Goal: Task Accomplishment & Management: Manage account settings

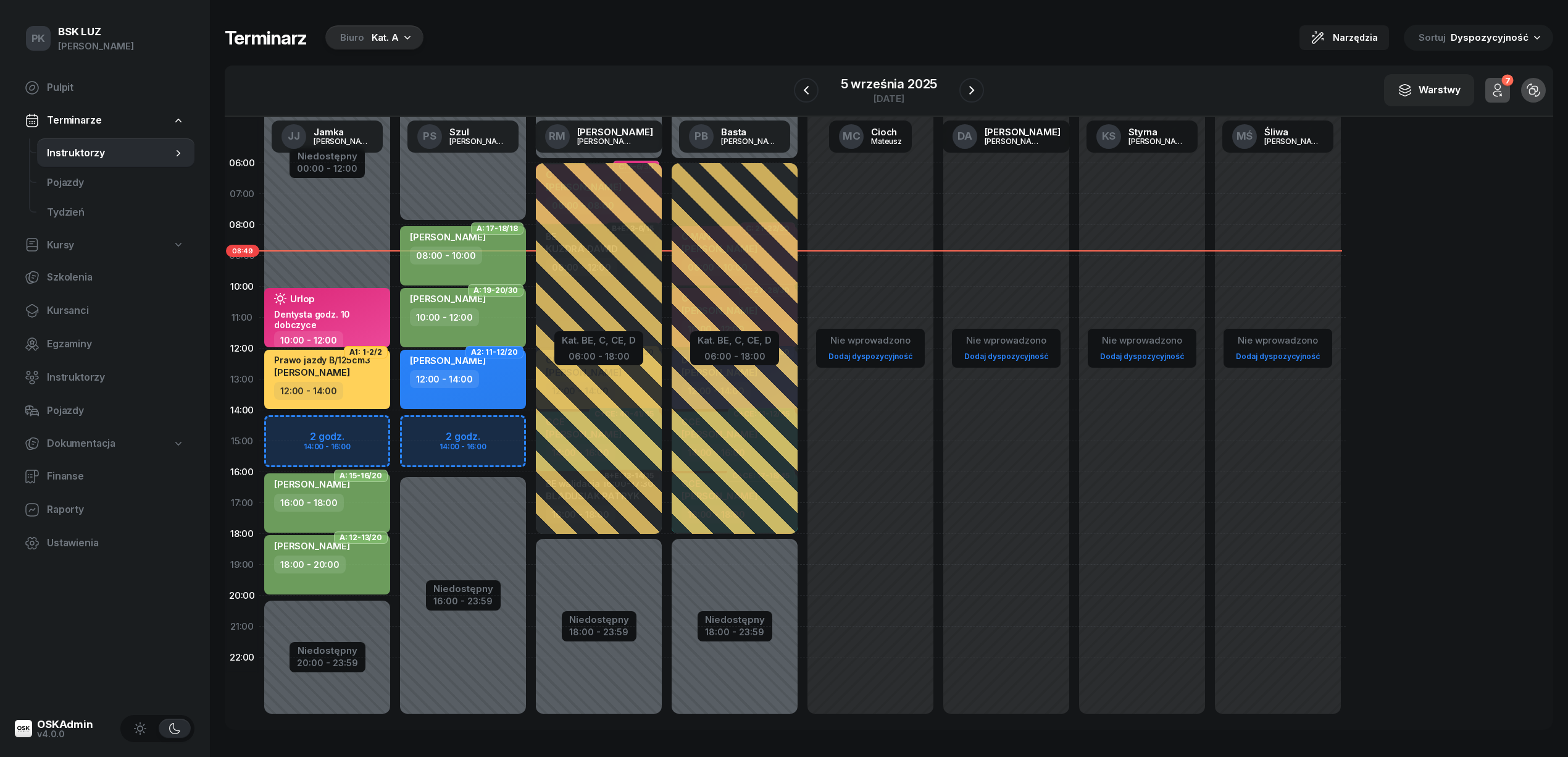
click at [357, 394] on div "12:00 - 14:00" at bounding box center [328, 390] width 108 height 18
select select "12"
select select "14"
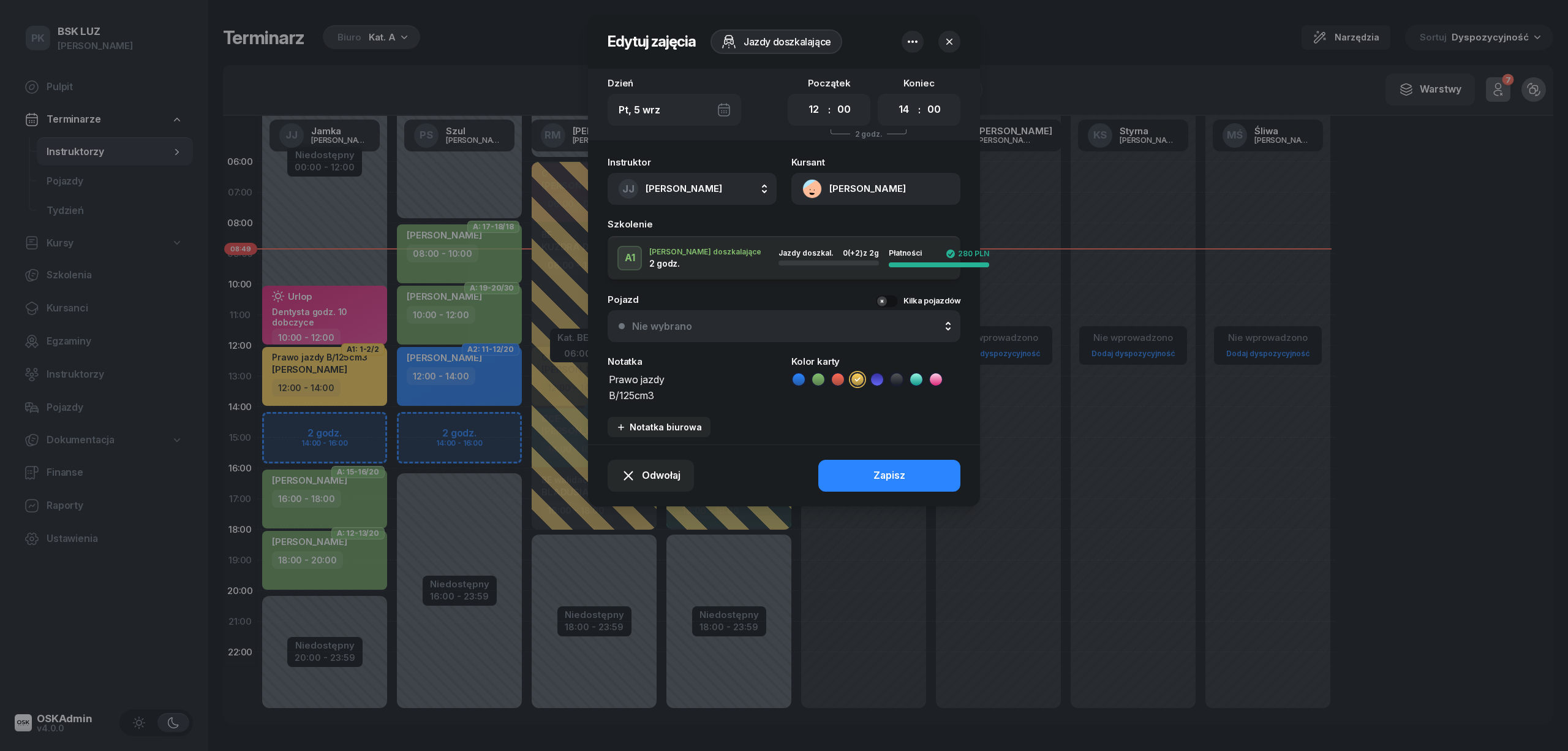
click at [954, 39] on icon "button" at bounding box center [949, 41] width 12 height 12
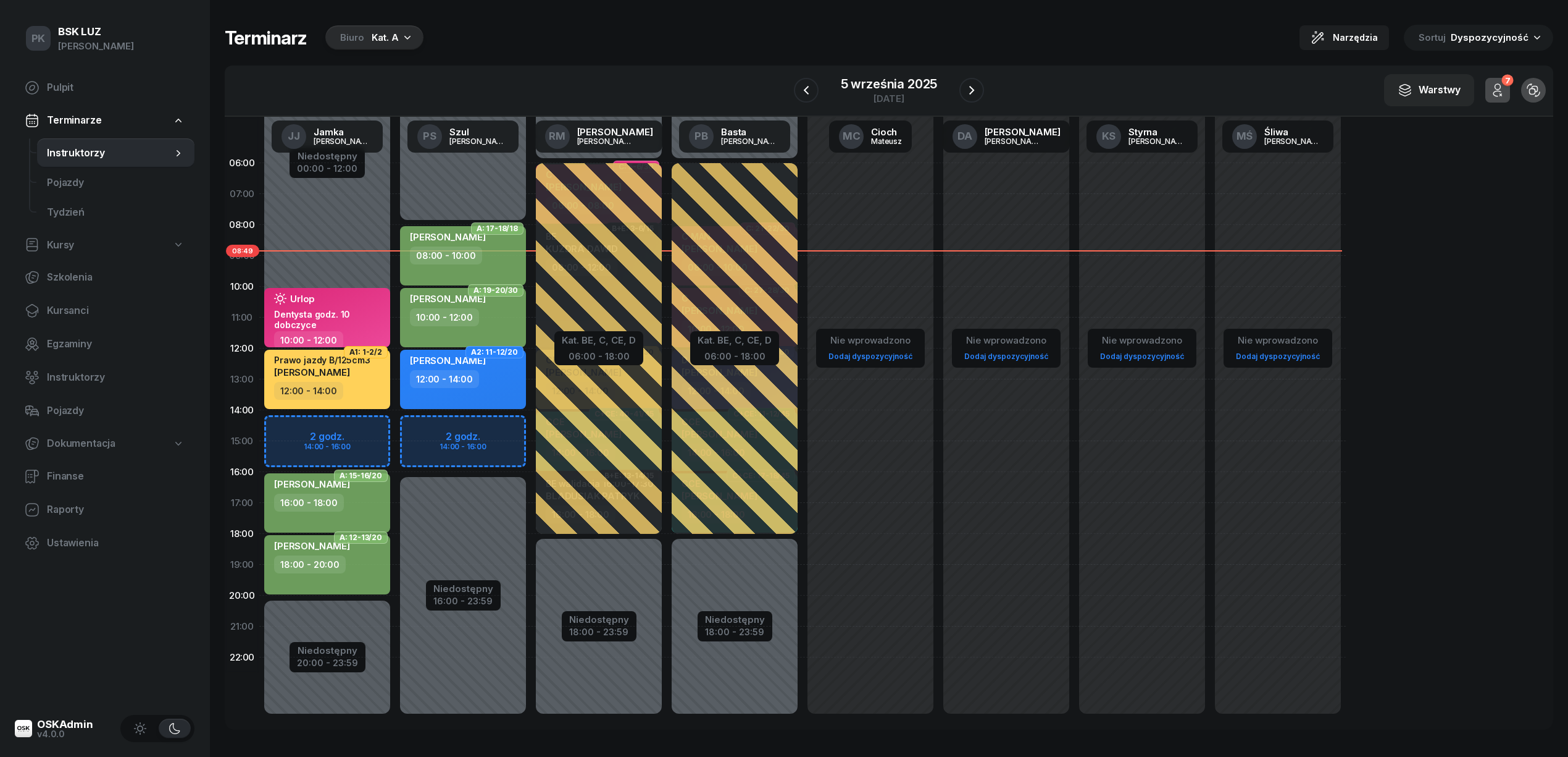
click at [356, 383] on div "12:00 - 14:00" at bounding box center [328, 390] width 108 height 18
select select "12"
select select "14"
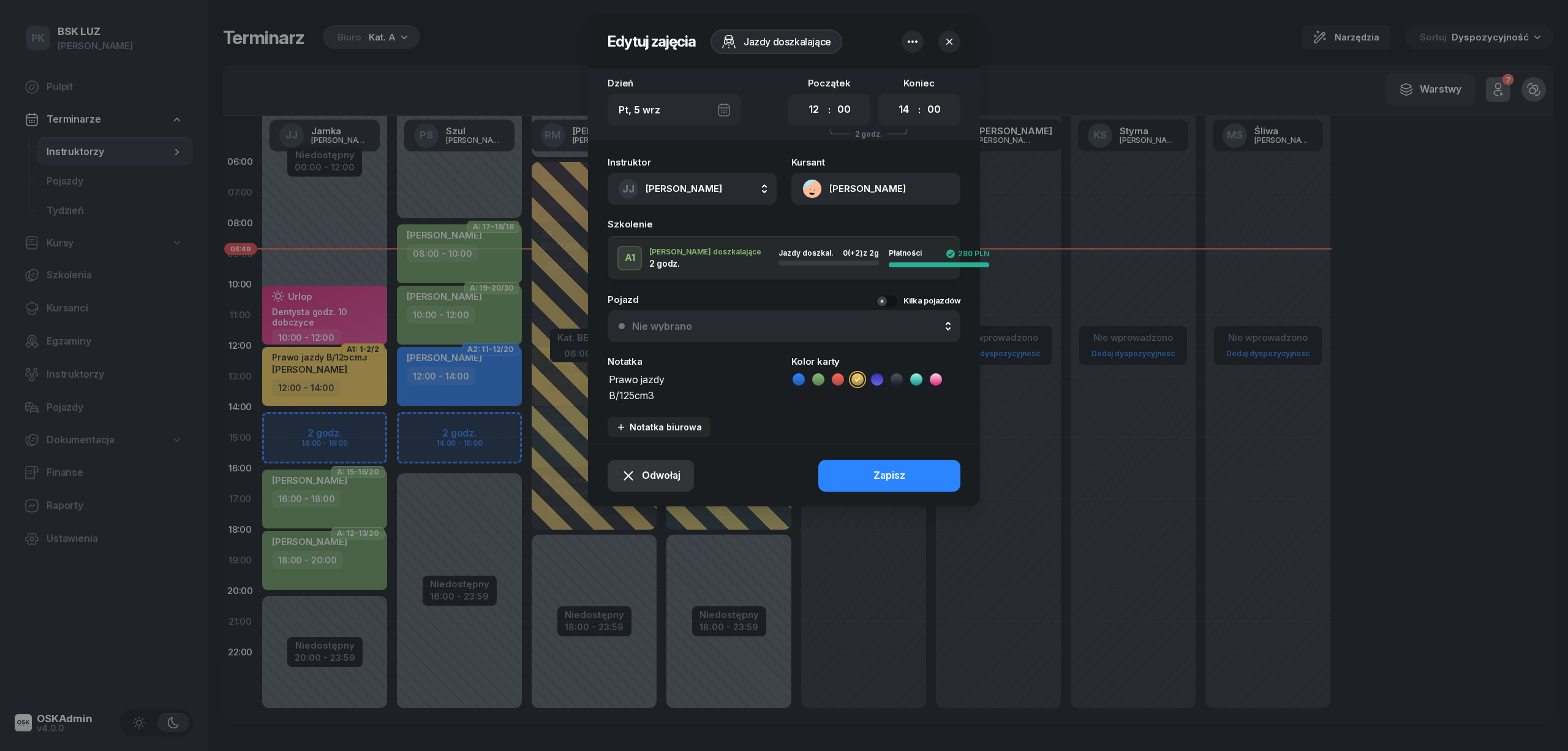
click at [649, 470] on span "Odwołaj" at bounding box center [661, 475] width 39 height 16
drag, startPoint x: 651, startPoint y: 424, endPoint x: 667, endPoint y: 434, distance: 18.9
click at [656, 434] on div "Kursant nie przyszedł" at bounding box center [642, 431] width 98 height 16
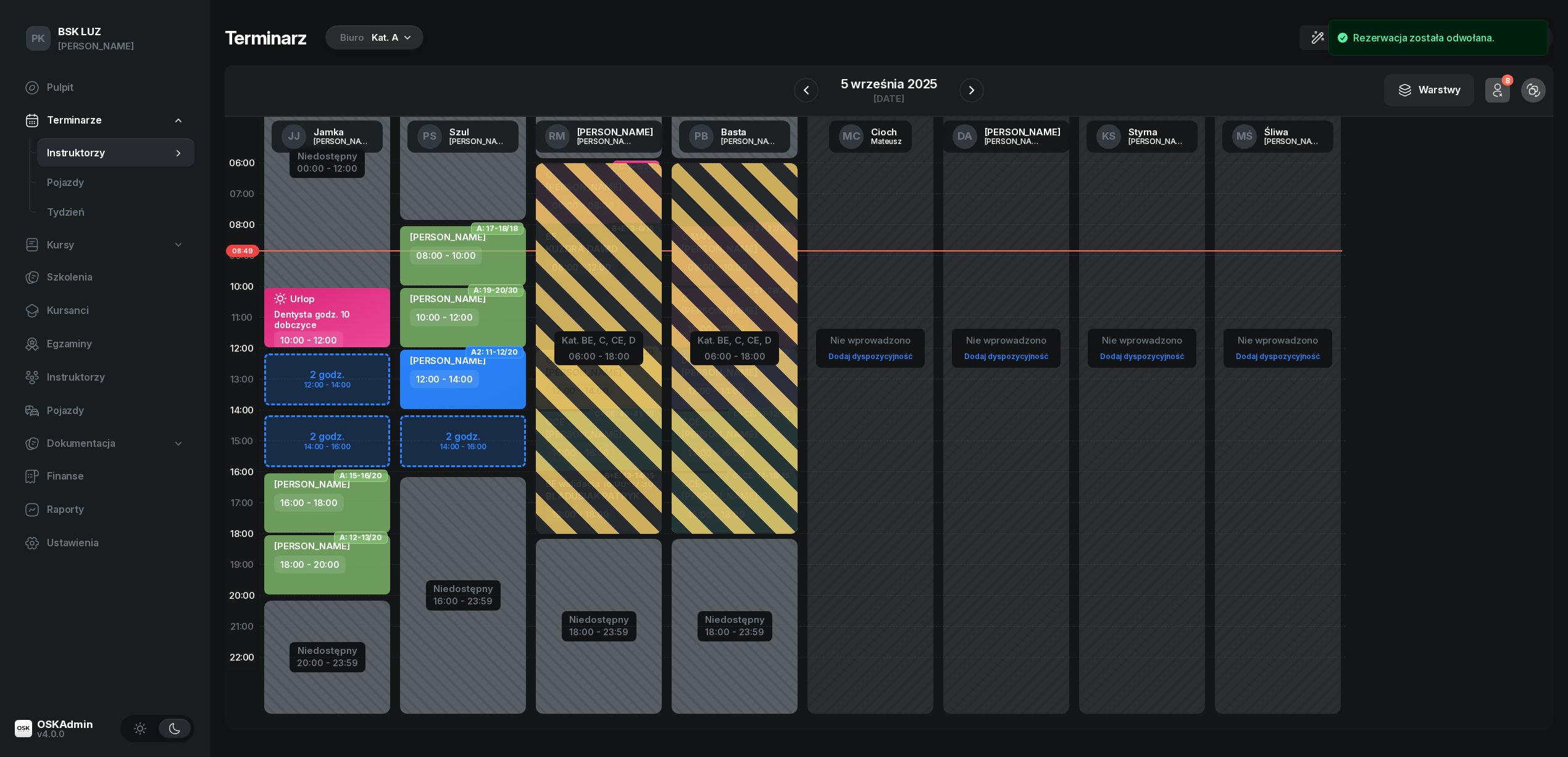
click at [875, 478] on div "Nie wprowadzono Dodaj dyspozycyjność" at bounding box center [871, 441] width 136 height 586
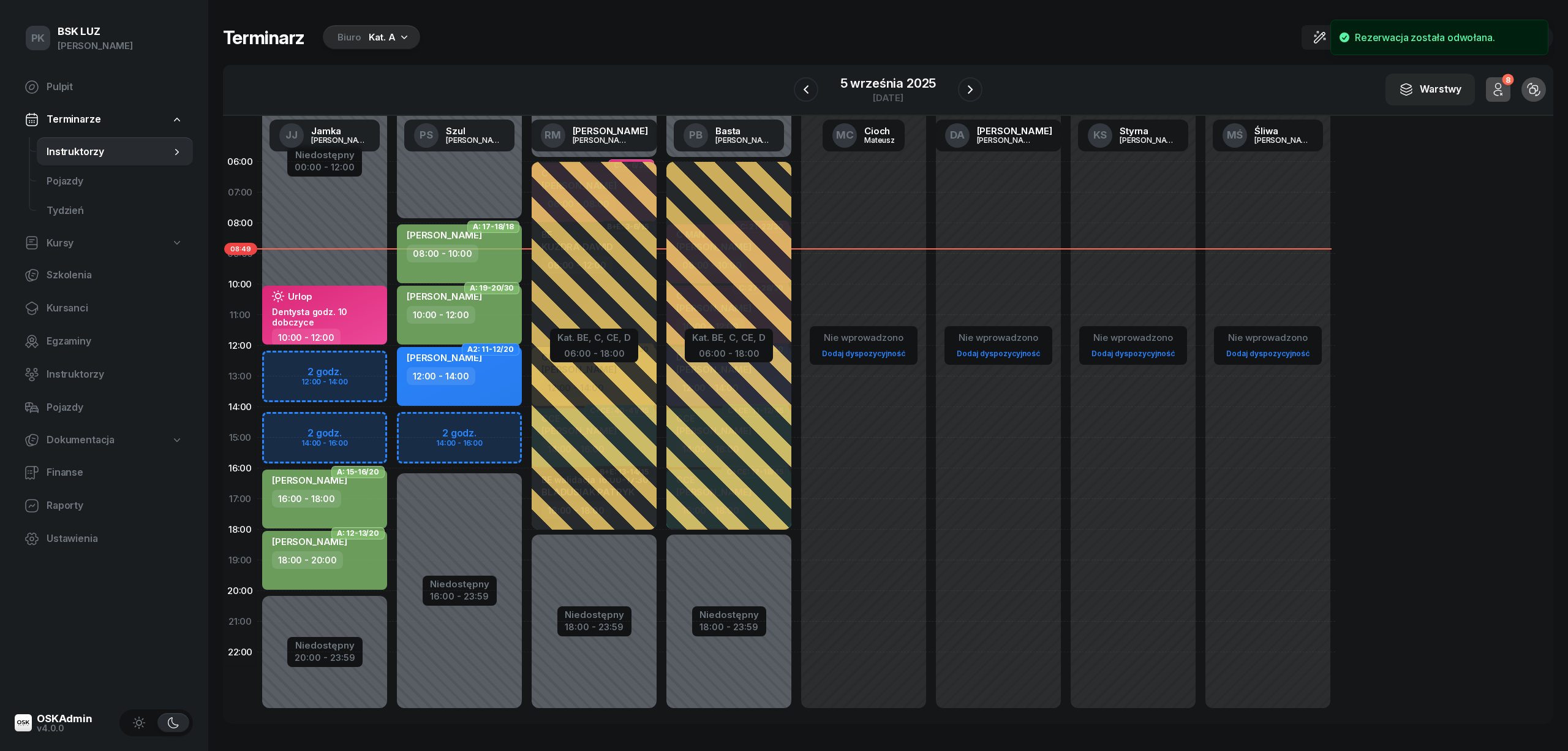
select select "16"
select select "18"
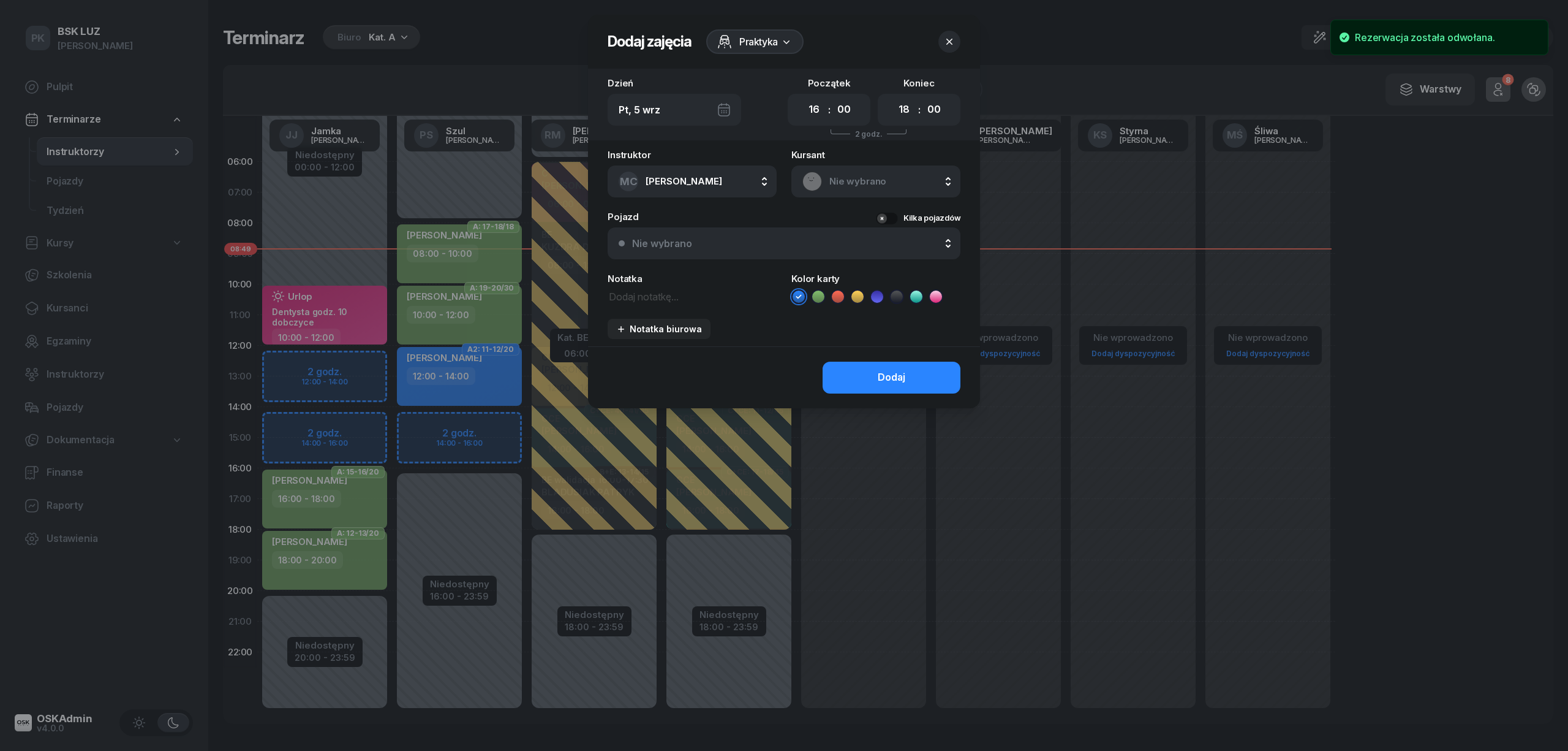
click at [945, 39] on icon "button" at bounding box center [949, 41] width 12 height 12
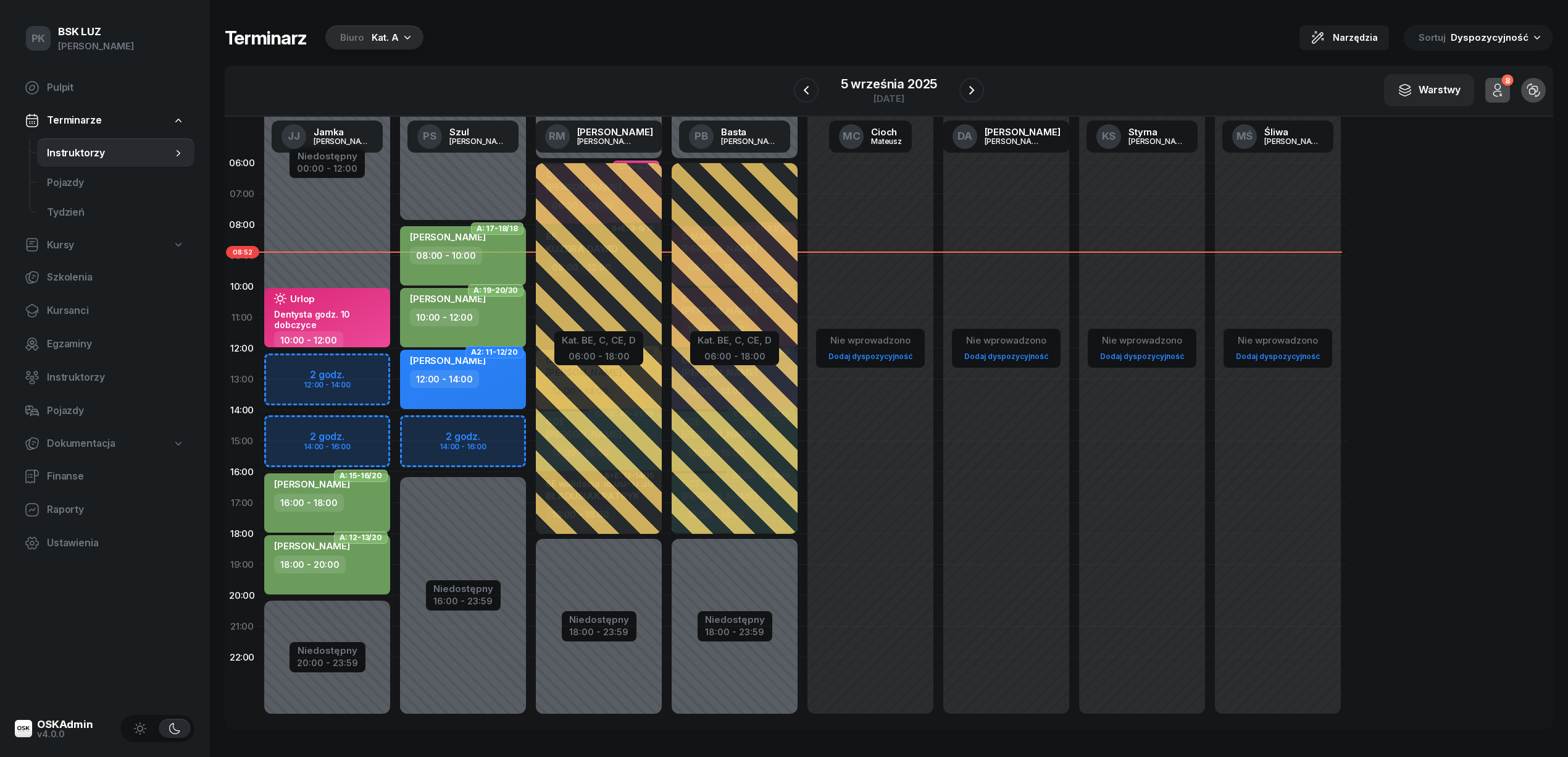
scroll to position [5, 0]
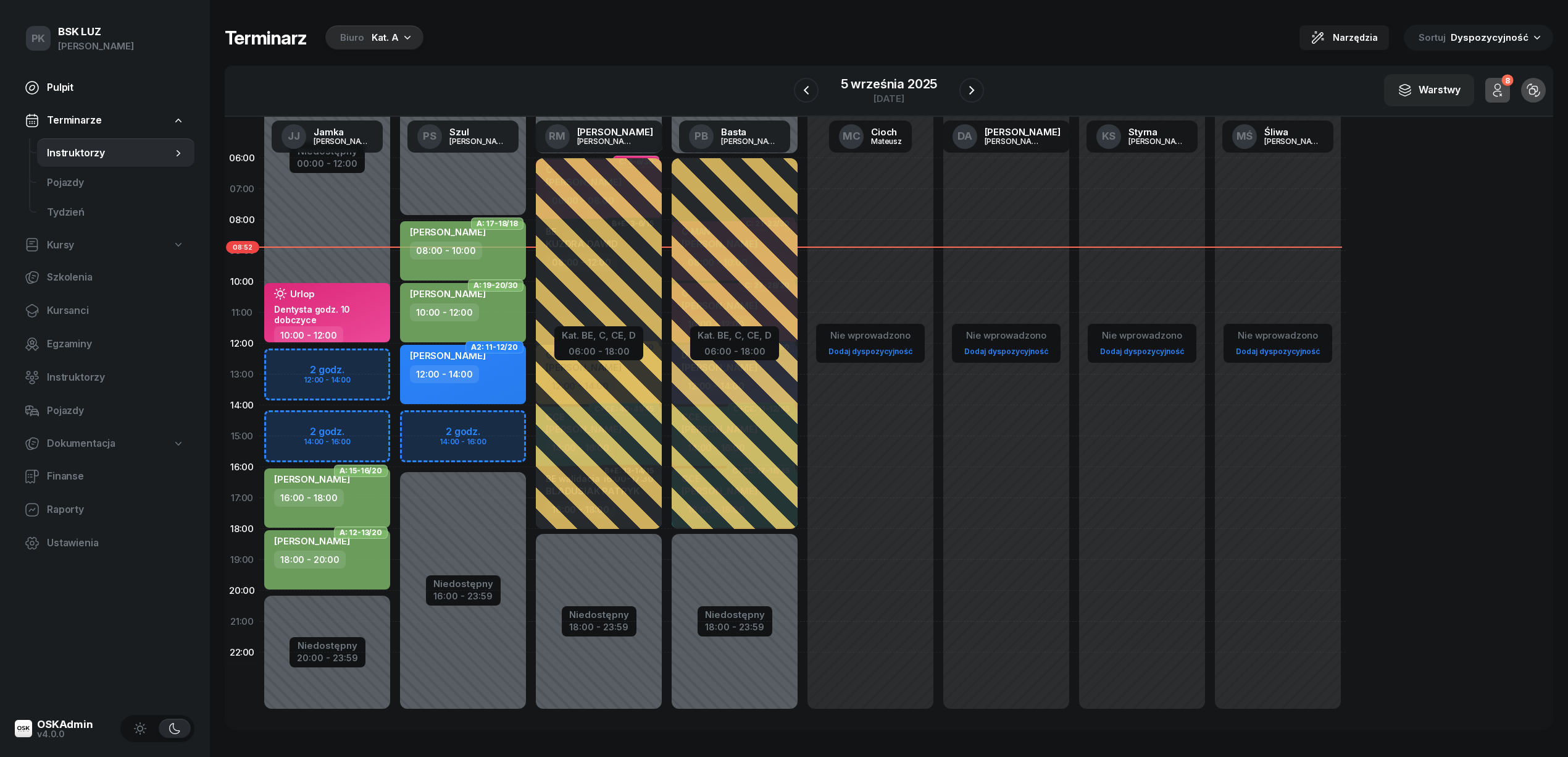
click at [72, 80] on span "Pulpit" at bounding box center [116, 87] width 138 height 16
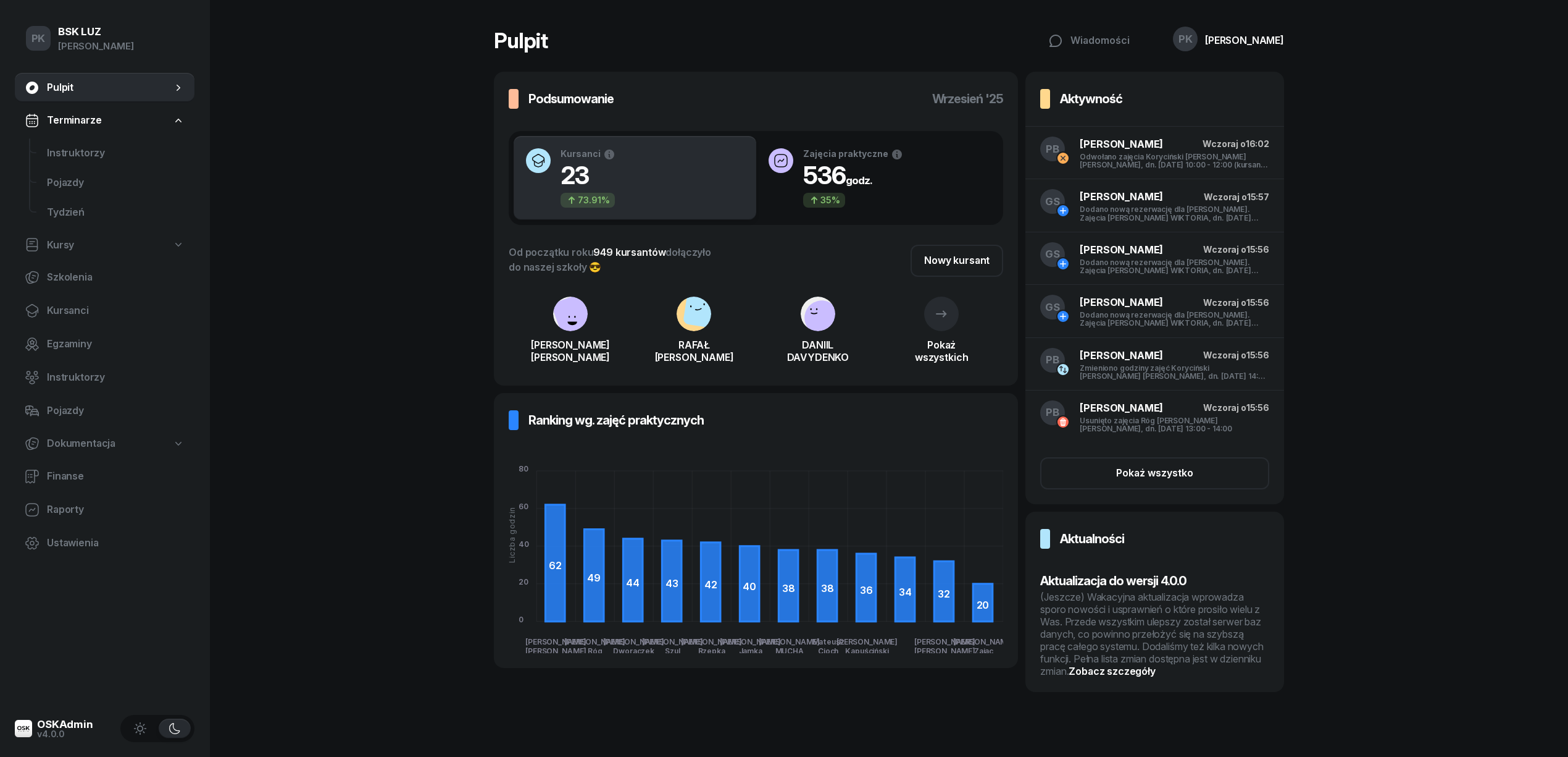
click at [1200, 629] on div "(Jeszcze) Wakacyjna aktualizacja wprowadza sporo nowości i usprawnień o które p…" at bounding box center [1154, 633] width 229 height 86
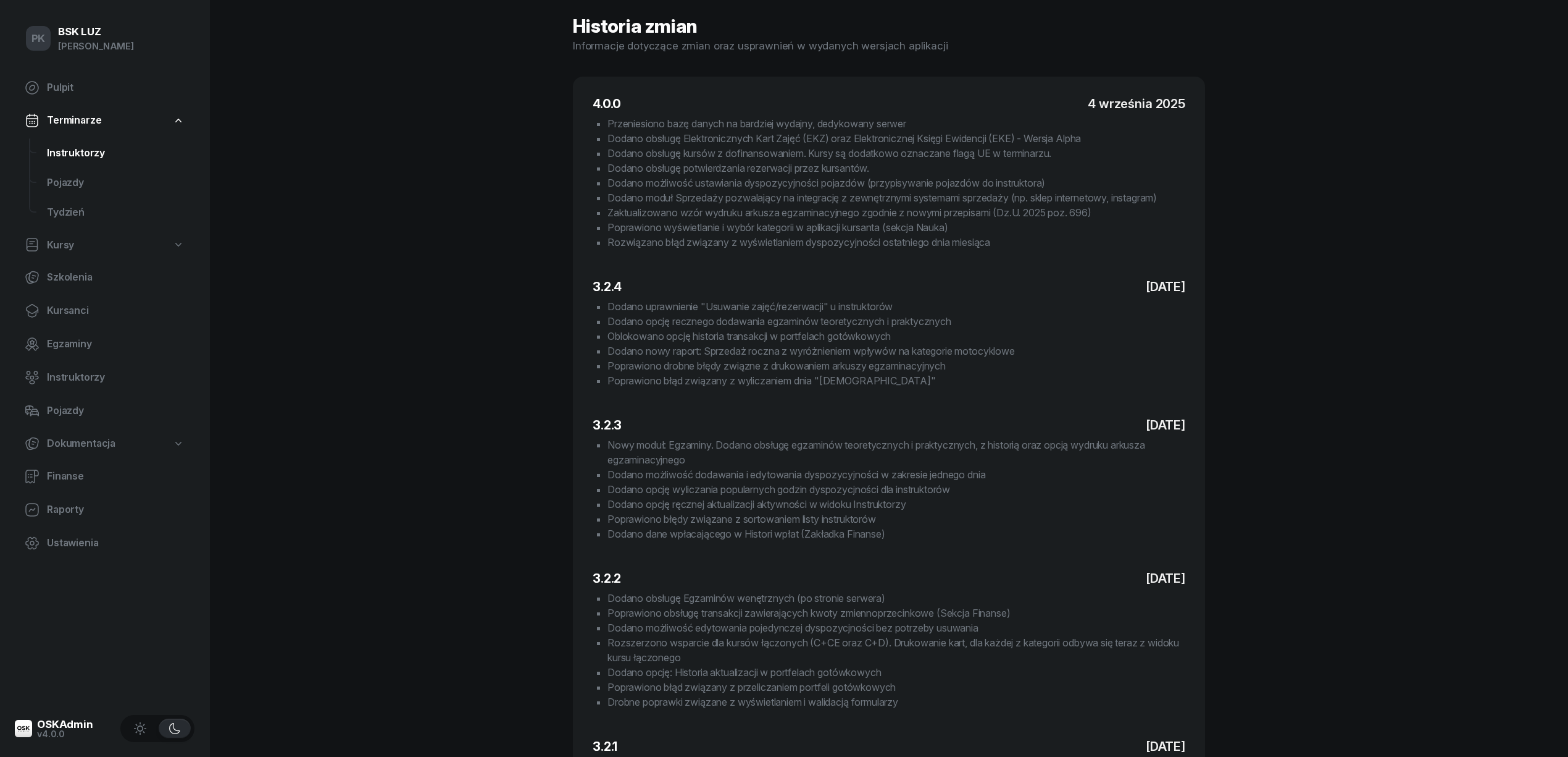
click at [85, 149] on span "Instruktorzy" at bounding box center [116, 152] width 138 height 16
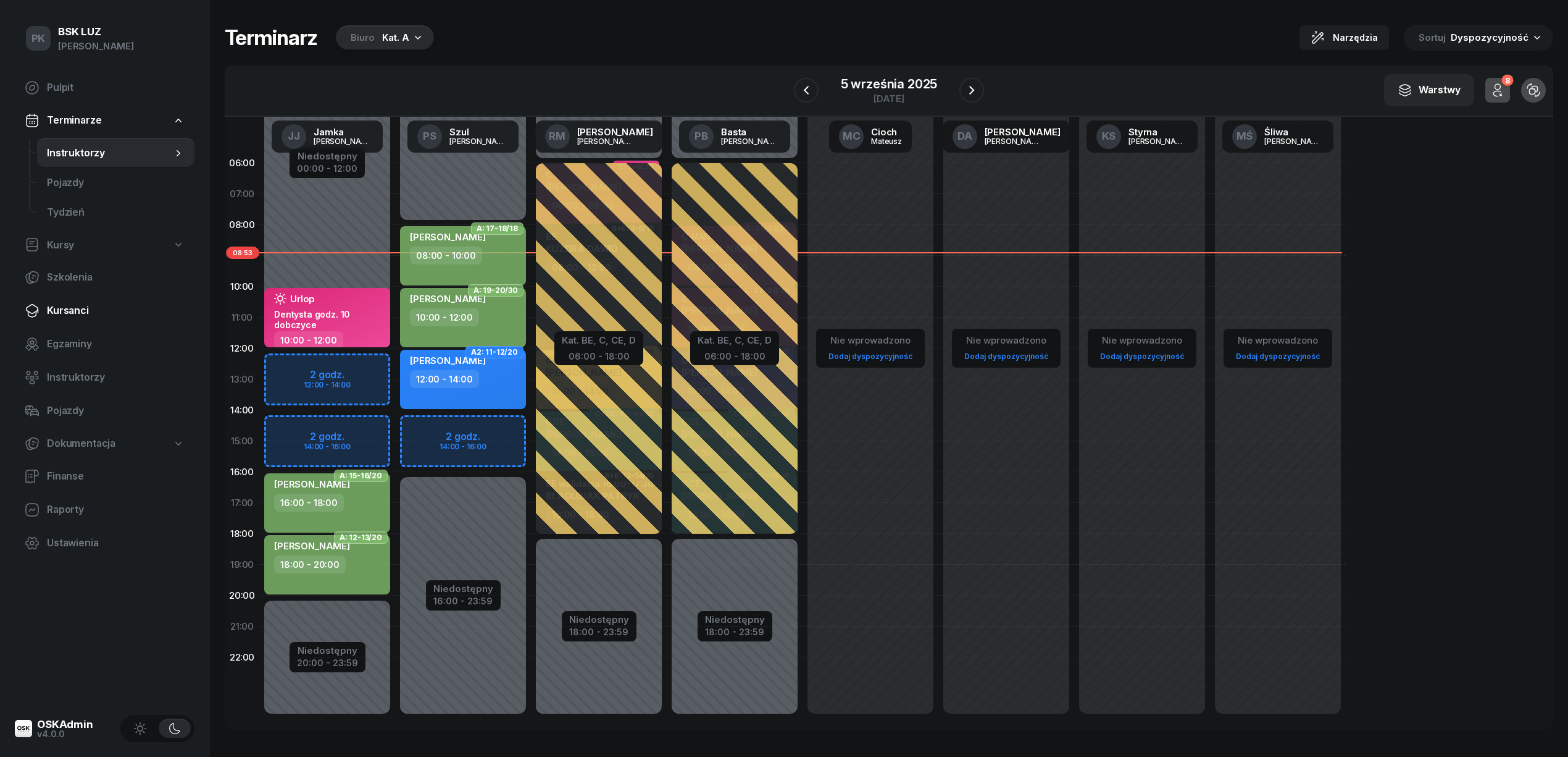
click at [76, 310] on span "Kursanci" at bounding box center [116, 310] width 138 height 16
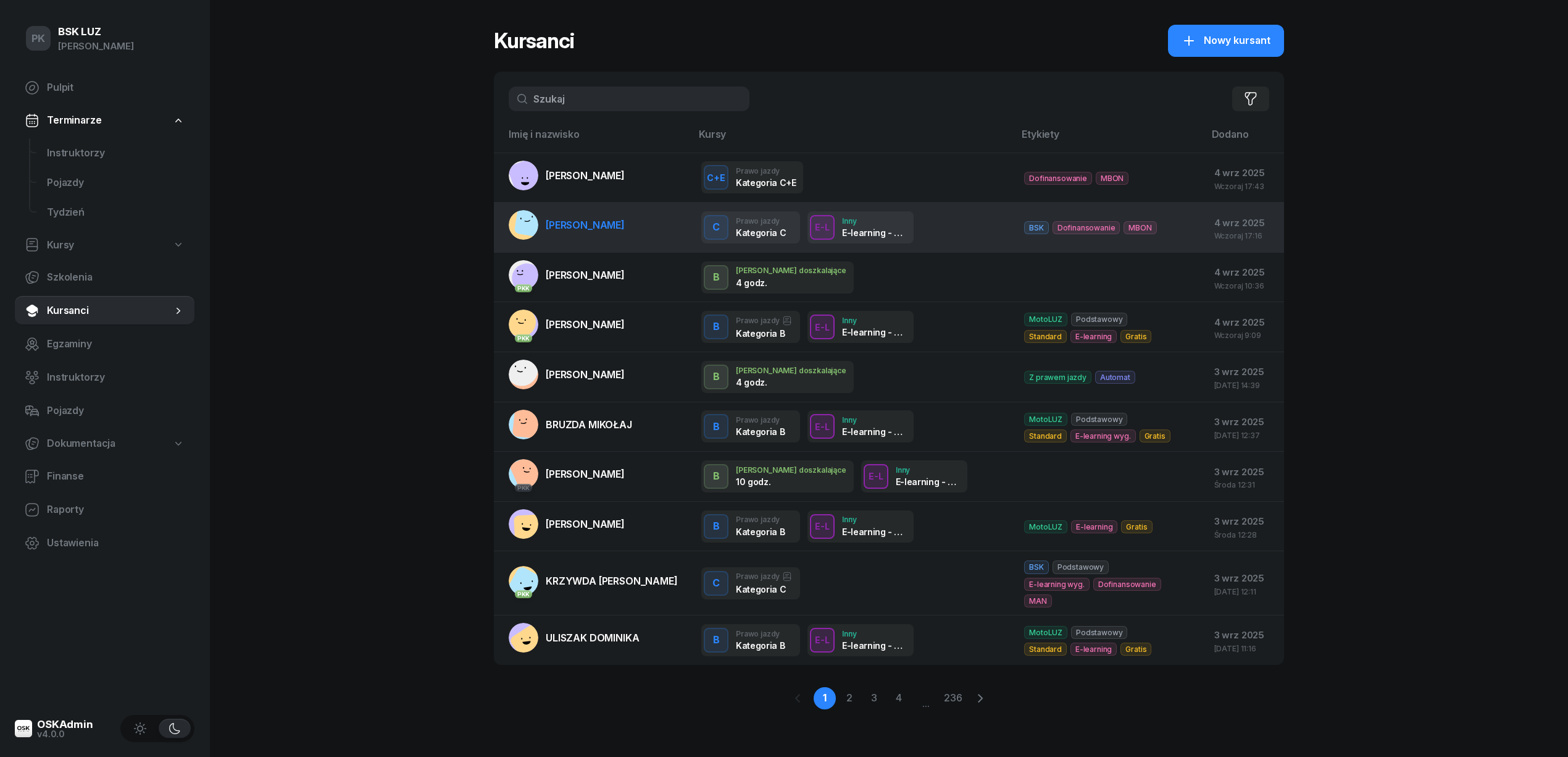
click at [597, 228] on span "[PERSON_NAME]" at bounding box center [585, 224] width 80 height 12
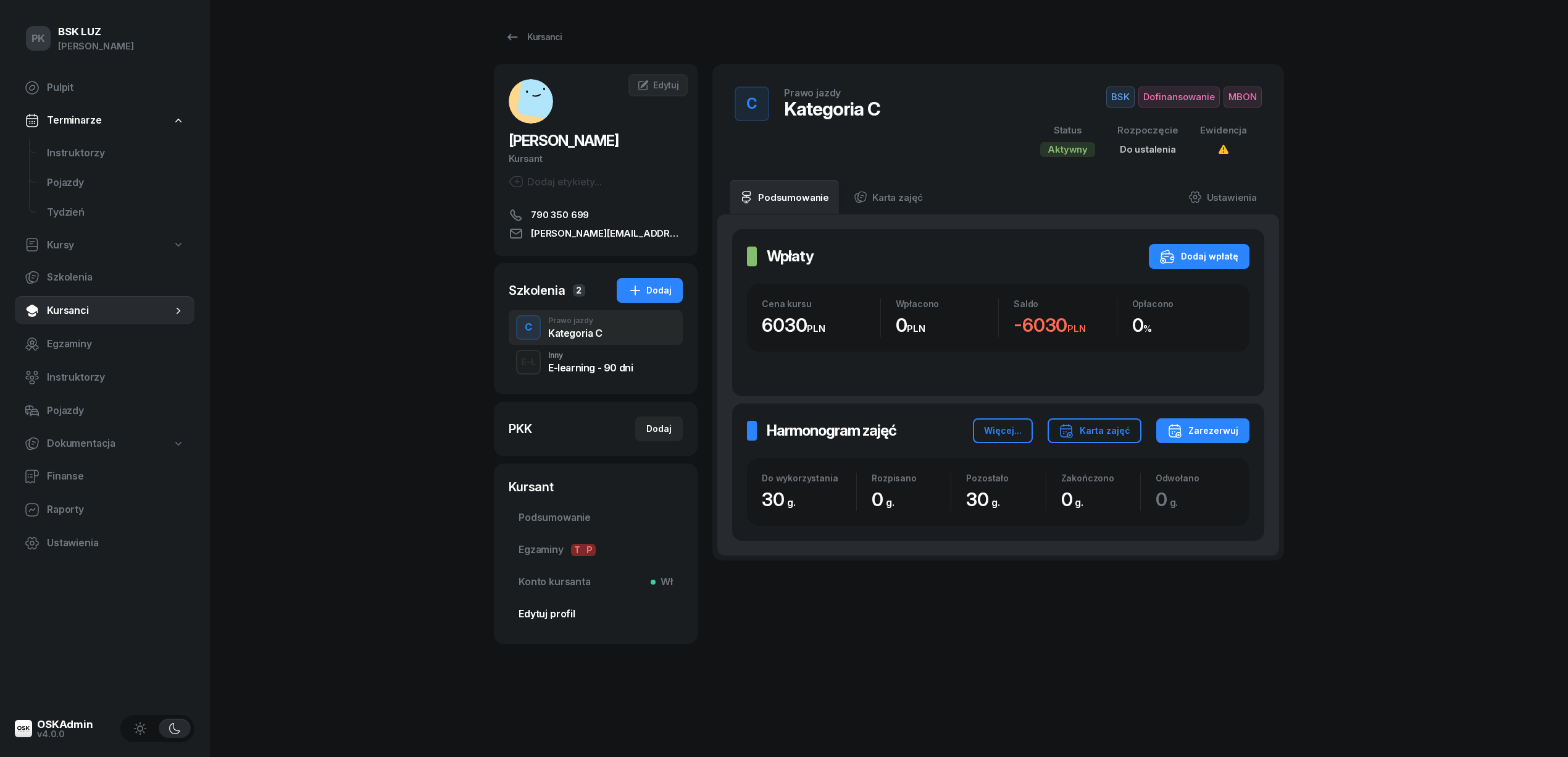
click at [571, 611] on span "Edytuj profil" at bounding box center [595, 613] width 154 height 16
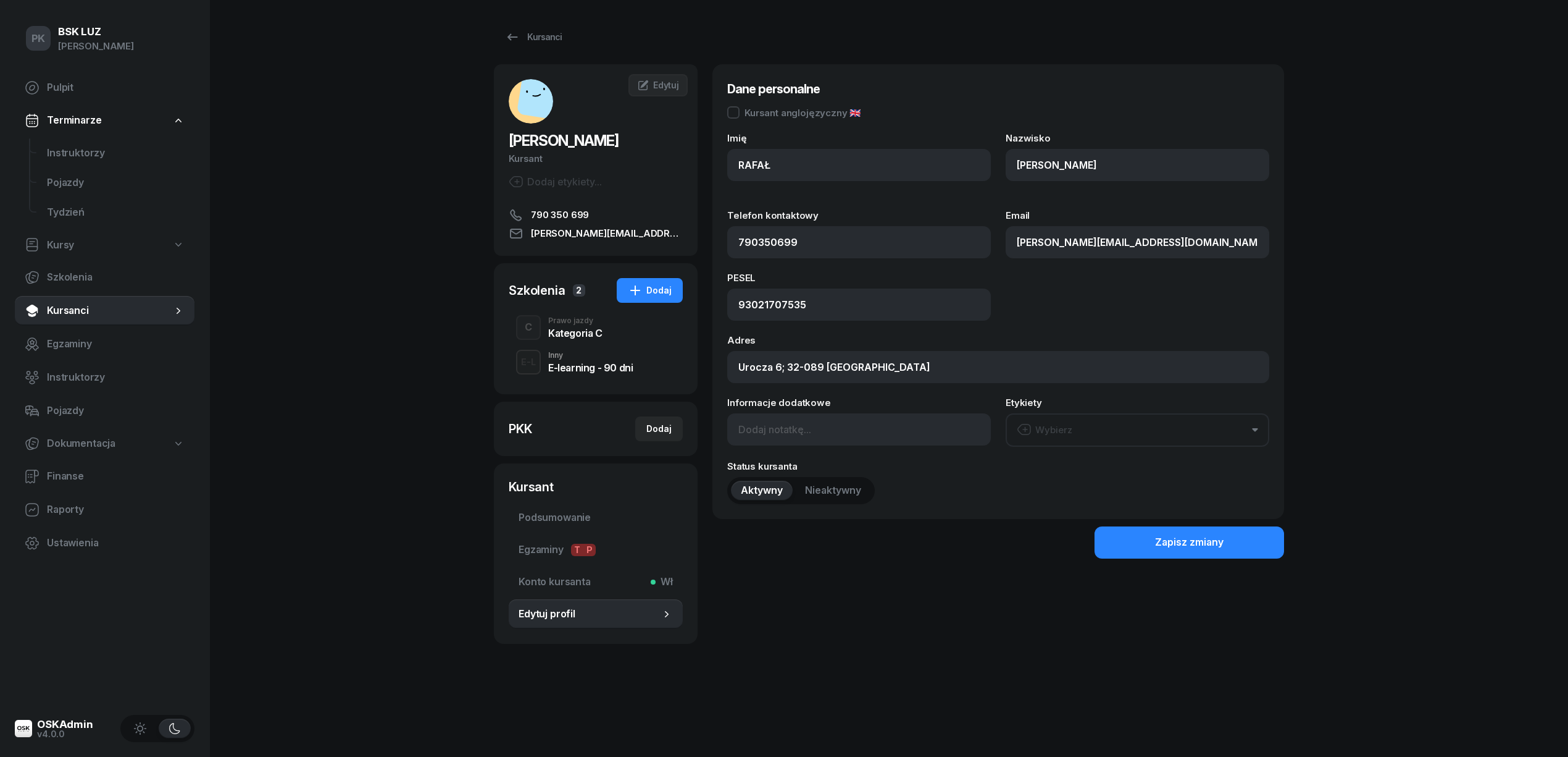
type input "790 350 699"
click at [563, 333] on div "Kategoria C" at bounding box center [575, 333] width 55 height 10
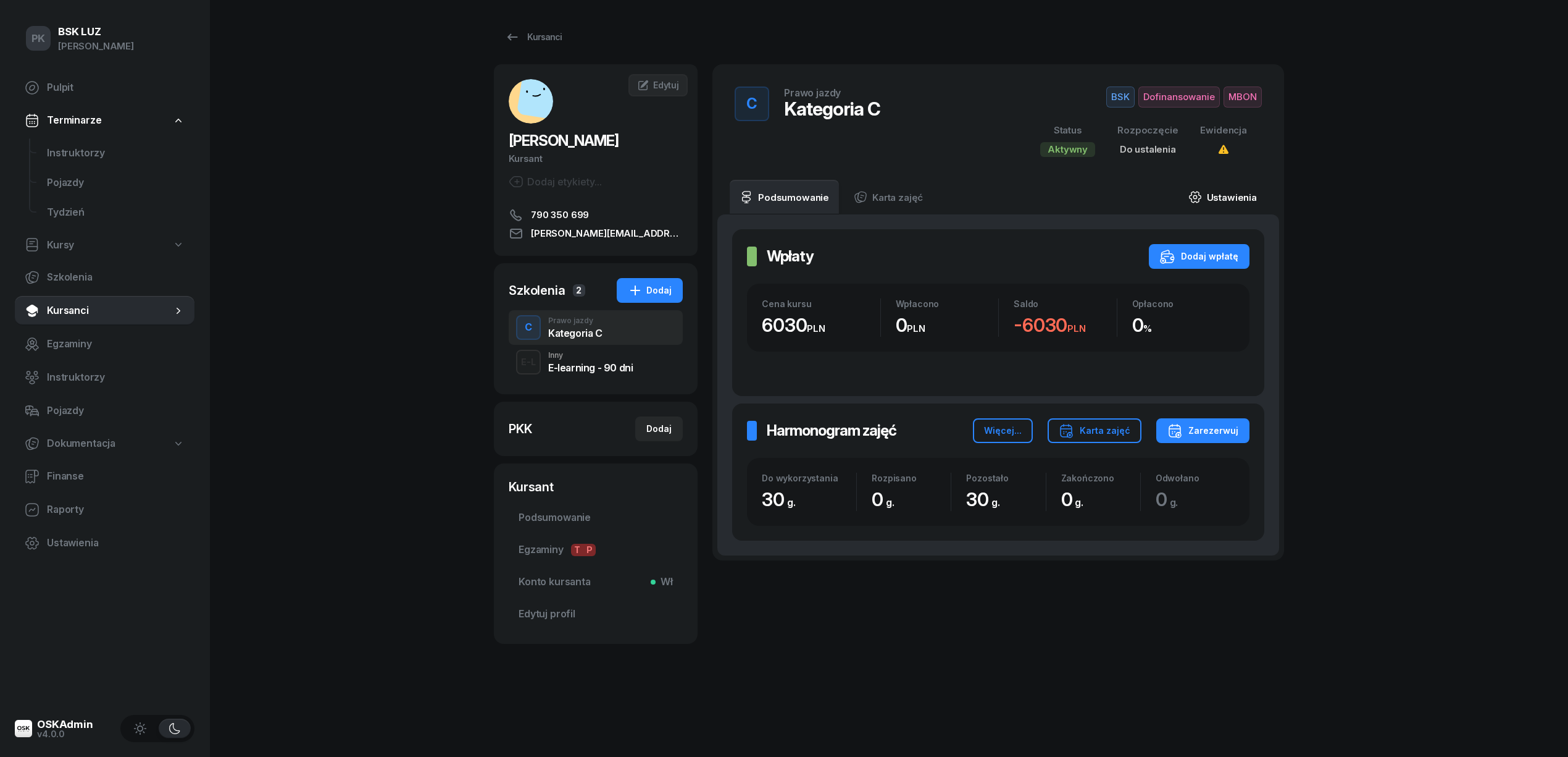
click at [1228, 196] on link "Ustawienia" at bounding box center [1223, 197] width 88 height 34
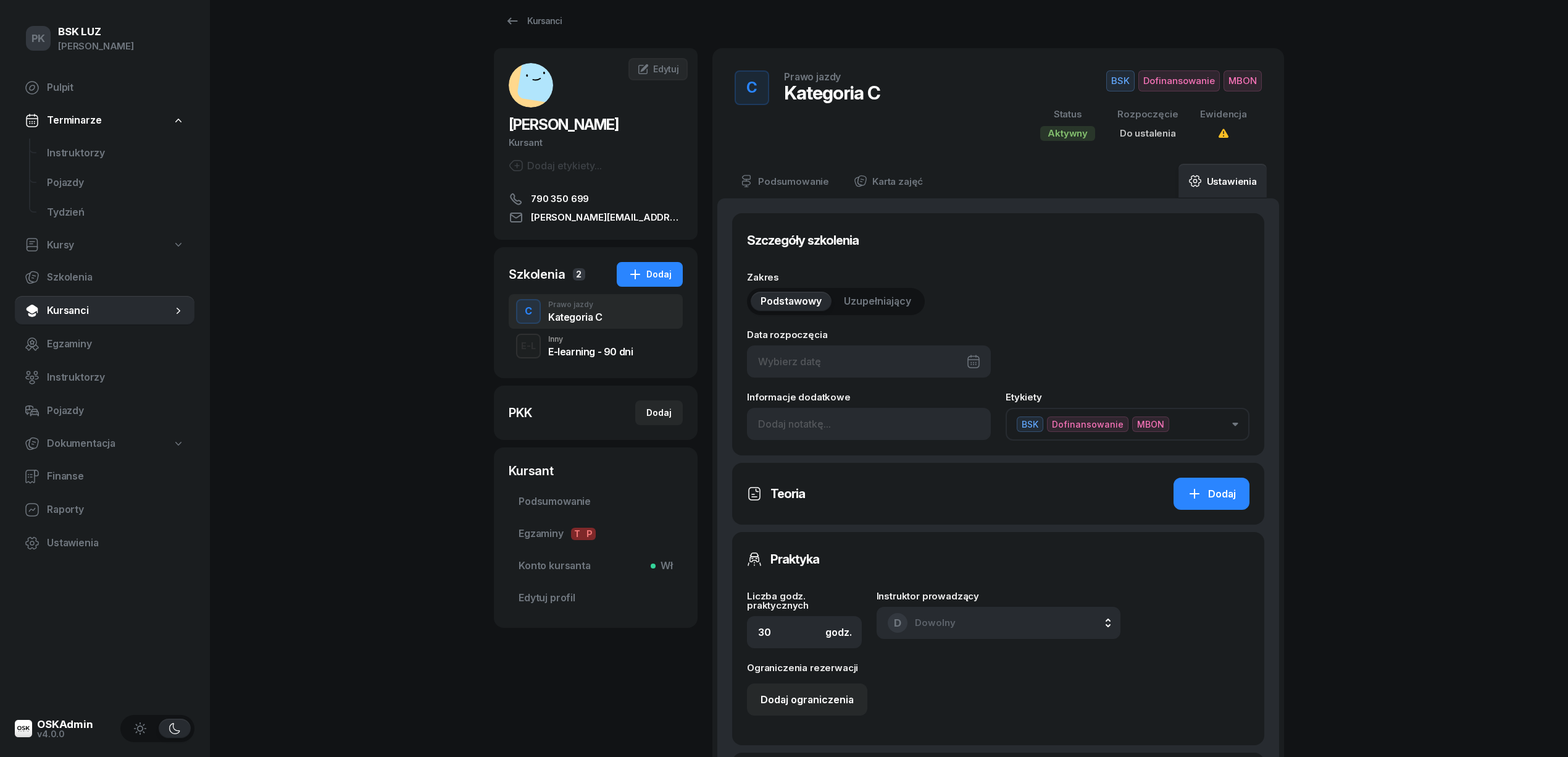
scroll to position [8, 0]
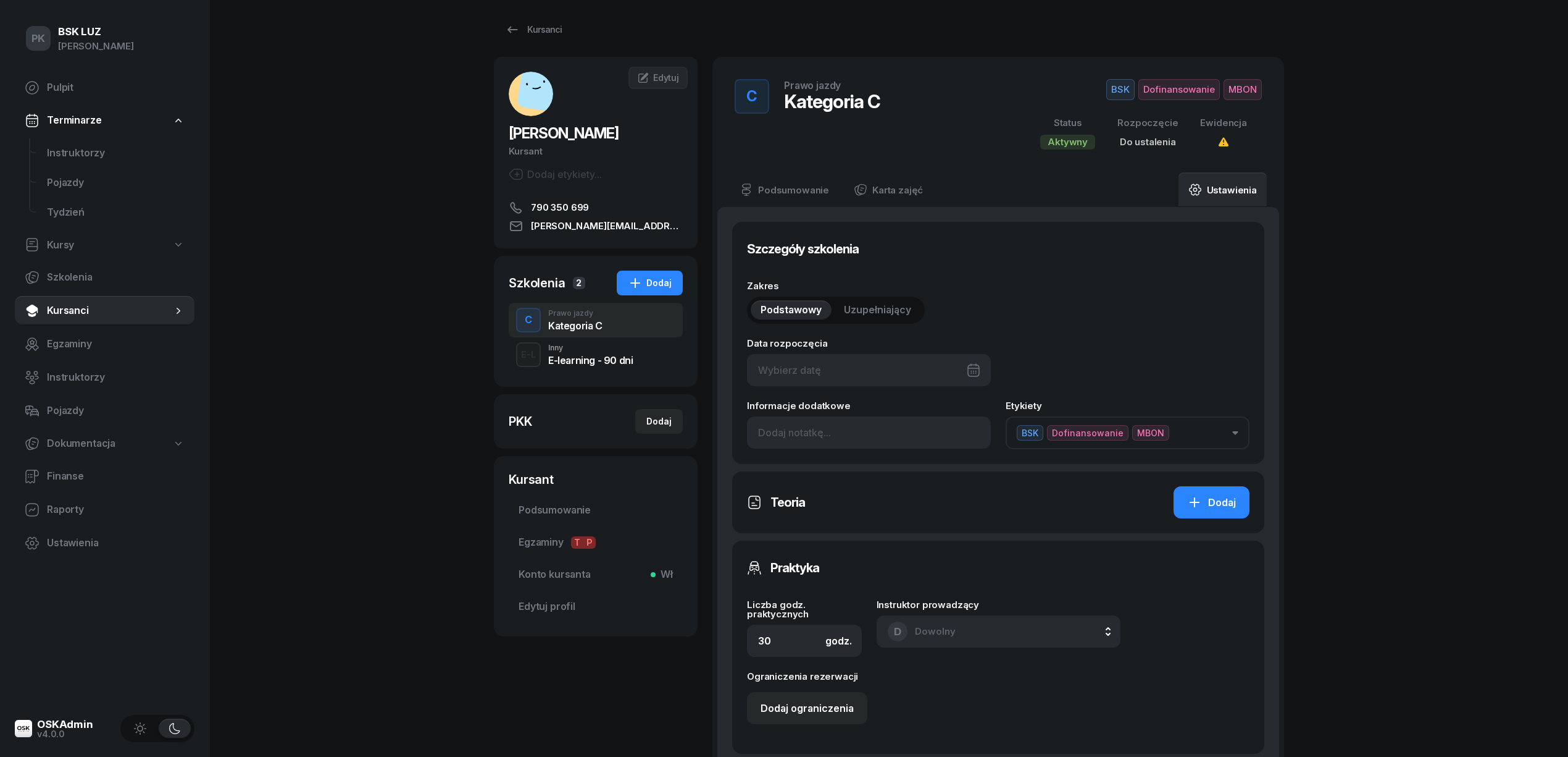
click at [1230, 439] on button "BSK Dofinansowanie MBON" at bounding box center [1127, 432] width 244 height 33
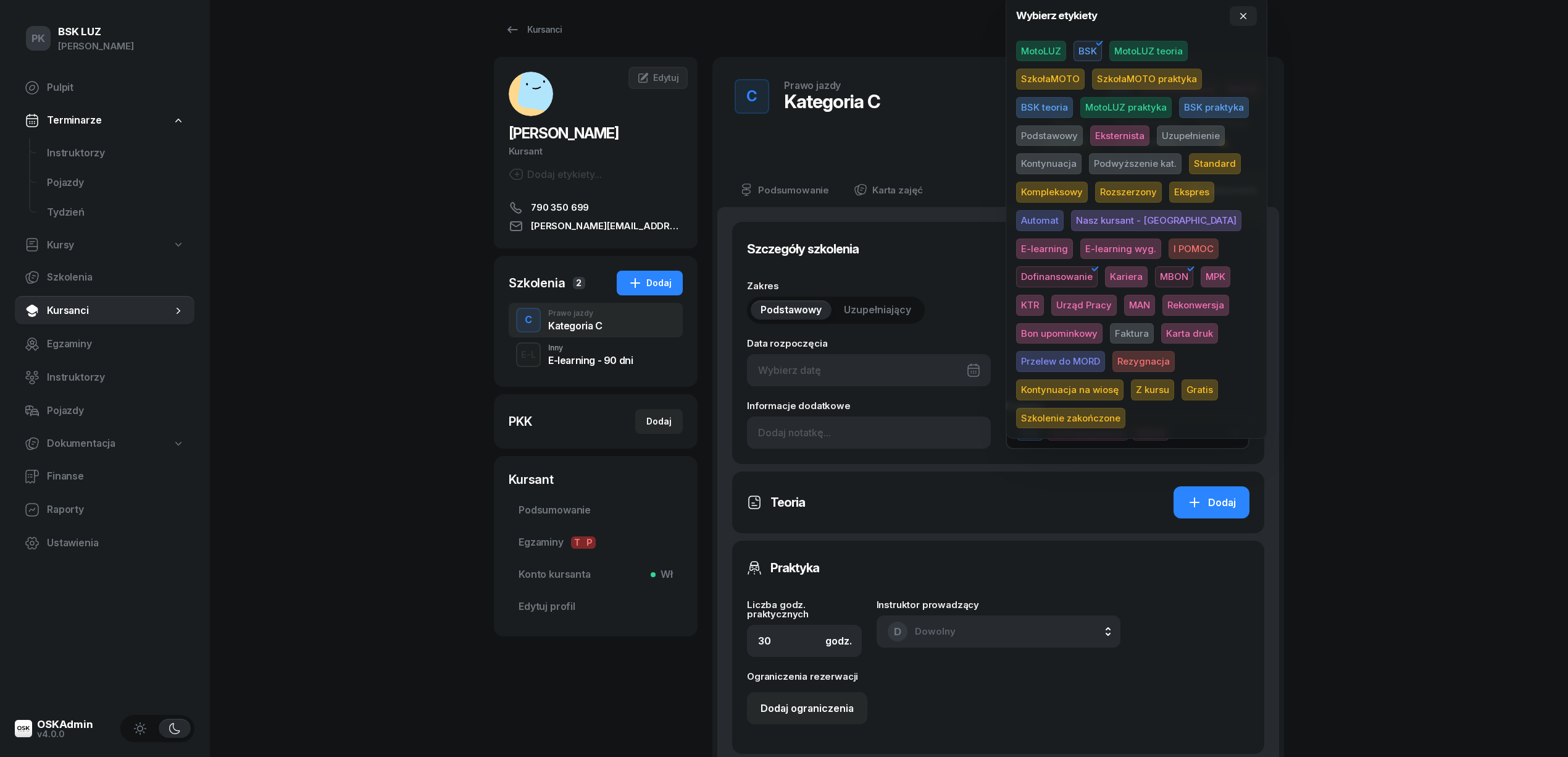
click at [1230, 438] on button "BSK Dofinansowanie MBON" at bounding box center [1127, 432] width 244 height 33
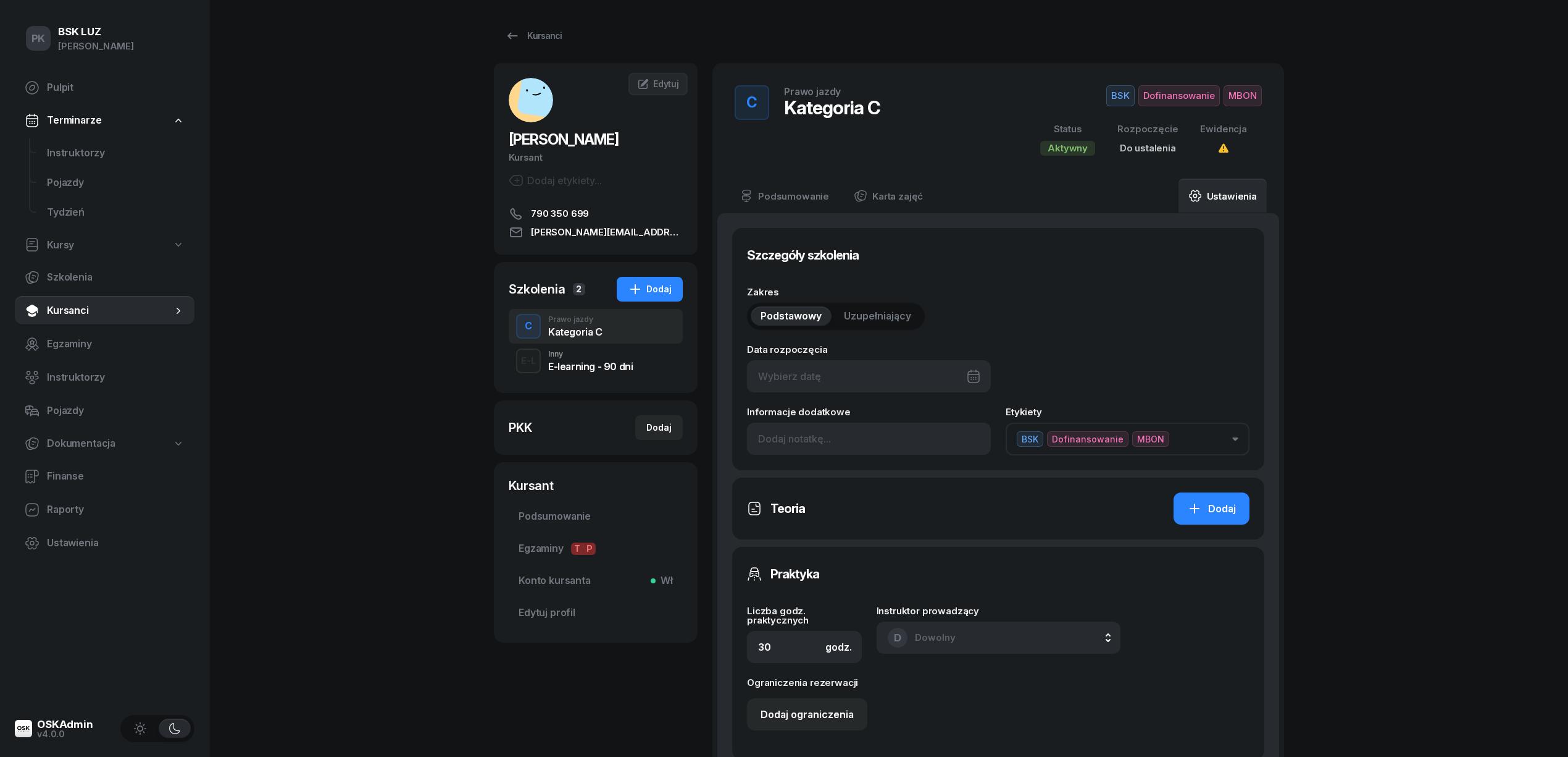
scroll to position [0, 0]
click at [896, 196] on link "Karta zajęć" at bounding box center [888, 197] width 89 height 34
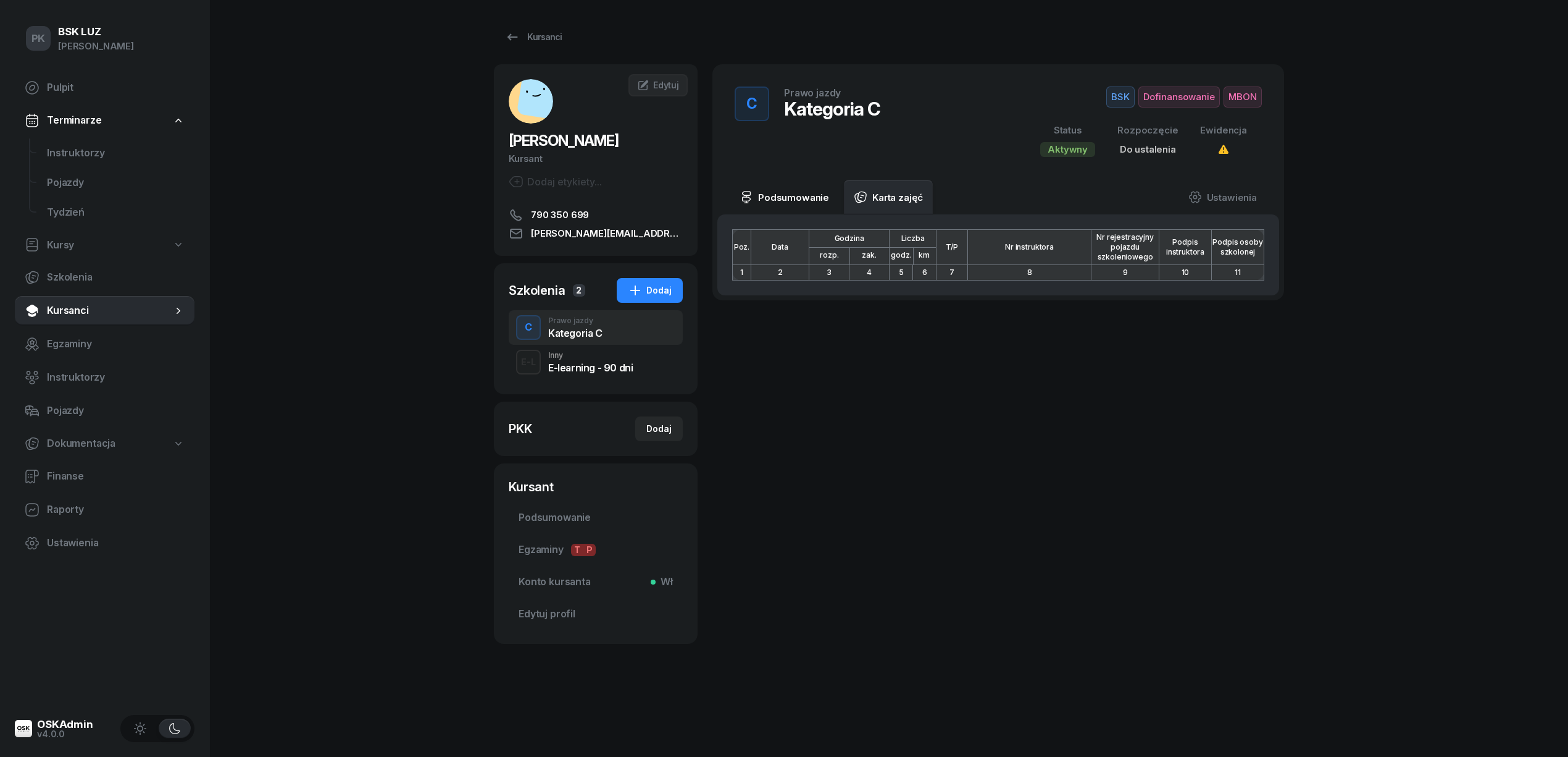
click at [816, 195] on link "Podsumowanie" at bounding box center [784, 197] width 109 height 34
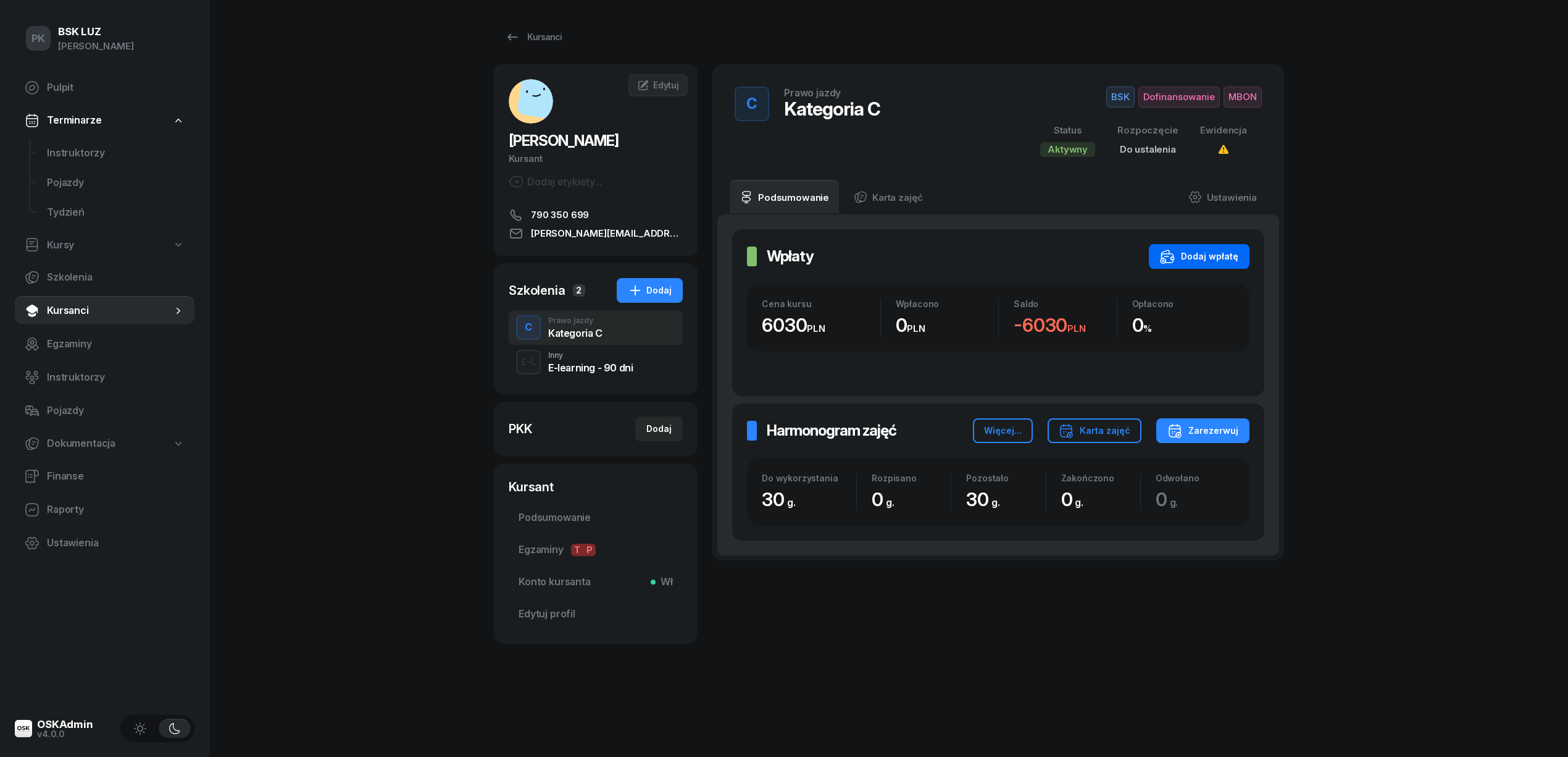
click at [1229, 258] on div "Dodaj wpłatę" at bounding box center [1199, 256] width 79 height 14
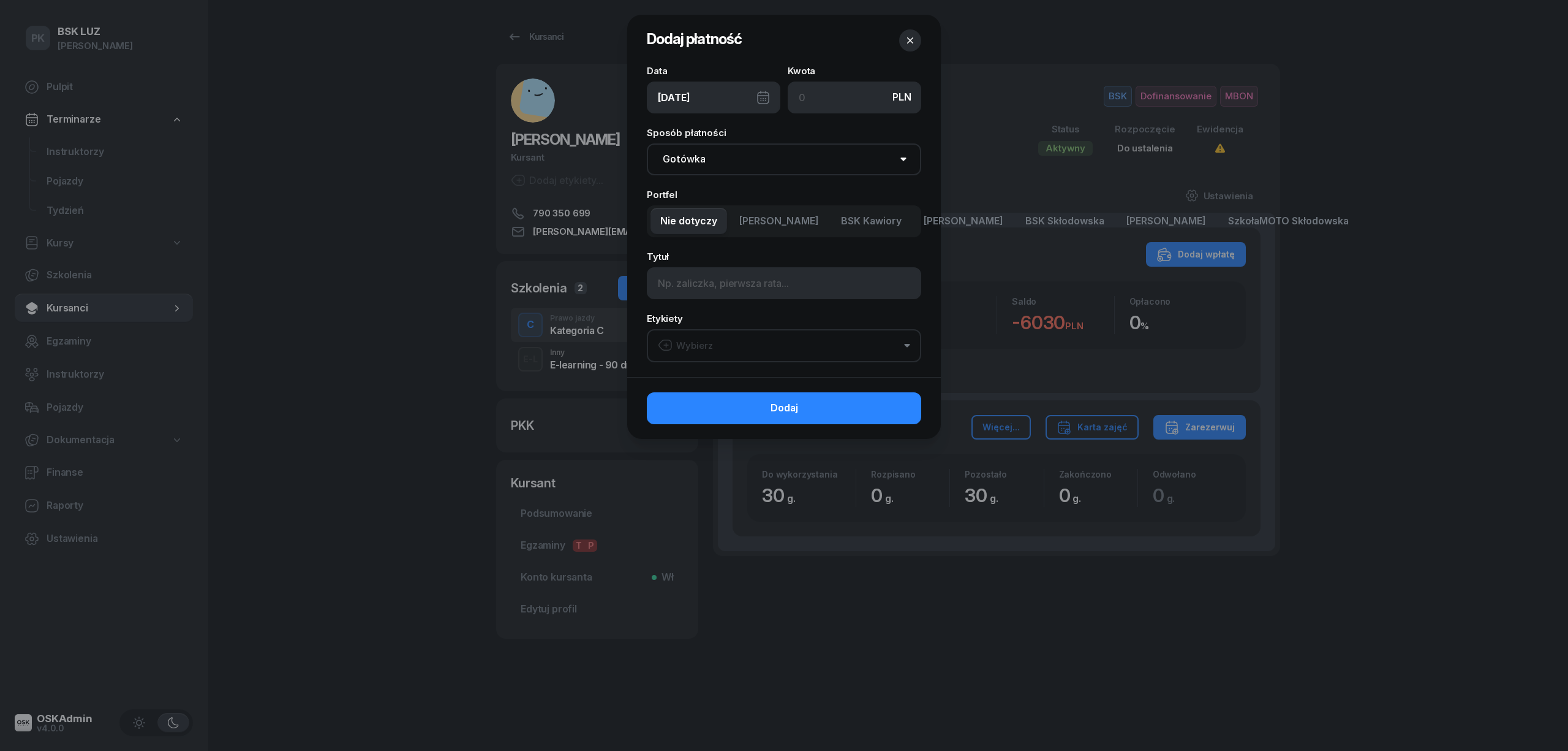
click at [908, 42] on icon "button" at bounding box center [909, 40] width 12 height 12
